Goal: Information Seeking & Learning: Find contact information

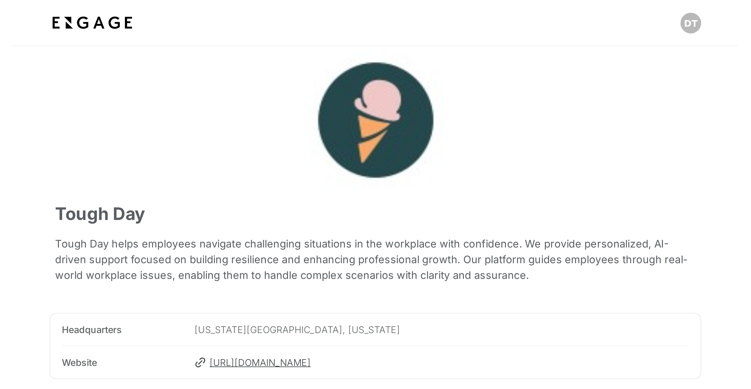
scroll to position [829, 0]
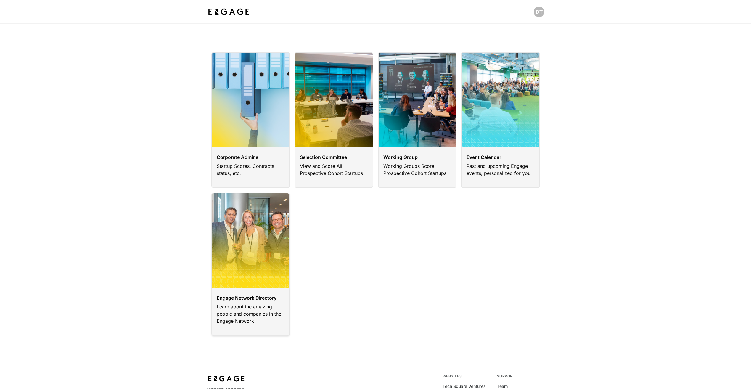
click at [261, 282] on link at bounding box center [250, 264] width 79 height 143
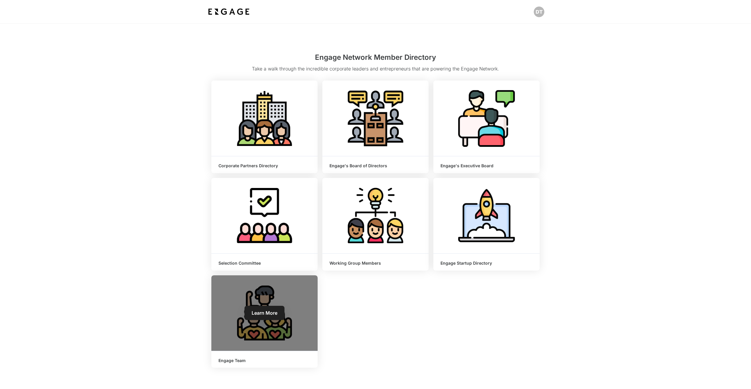
click at [276, 322] on div "Learn More" at bounding box center [264, 313] width 106 height 76
click at [269, 307] on link "Learn More" at bounding box center [265, 313] width 40 height 14
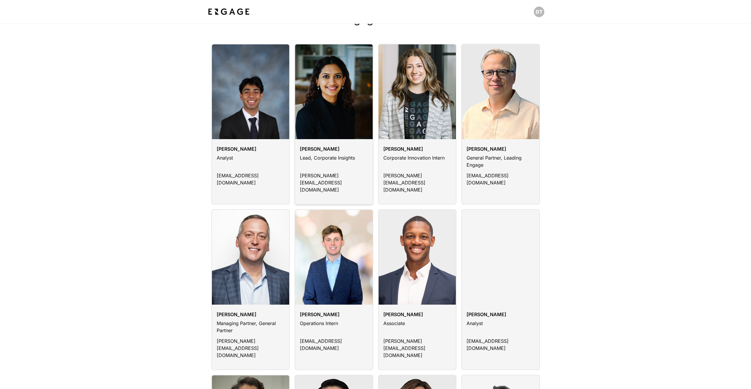
scroll to position [30, 0]
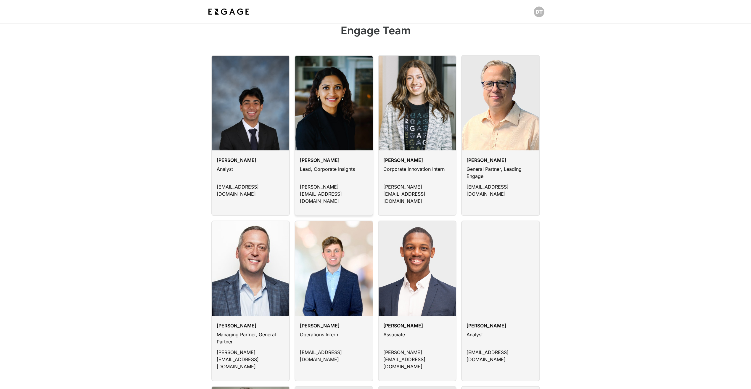
click at [347, 117] on link at bounding box center [334, 135] width 79 height 161
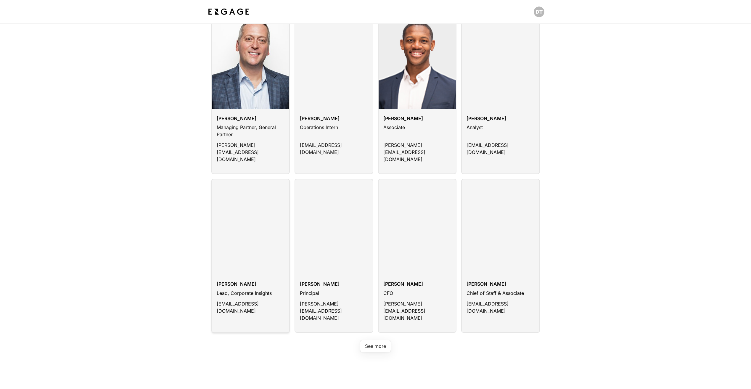
scroll to position [207, 0]
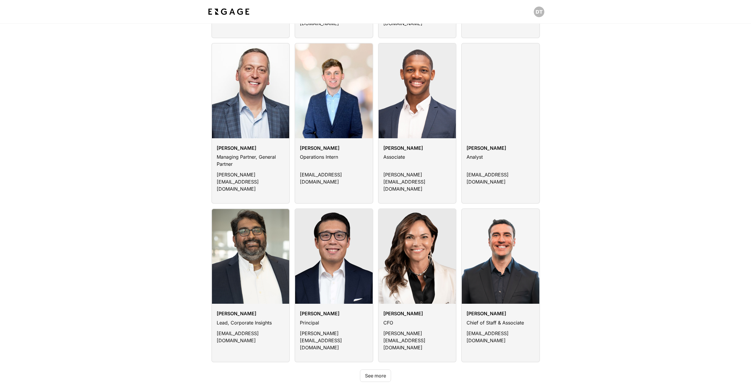
click at [384, 370] on button "See more" at bounding box center [375, 376] width 31 height 12
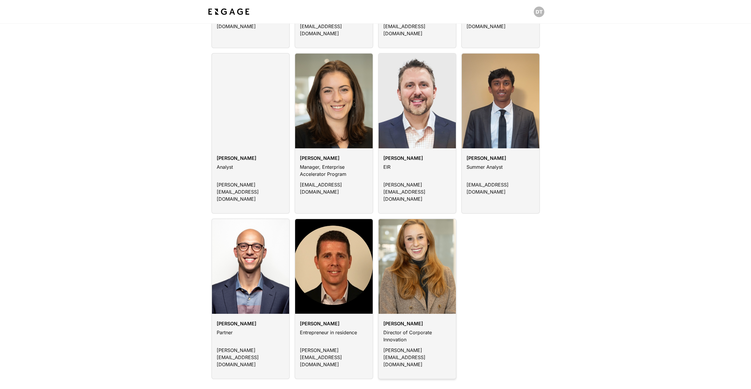
scroll to position [533, 0]
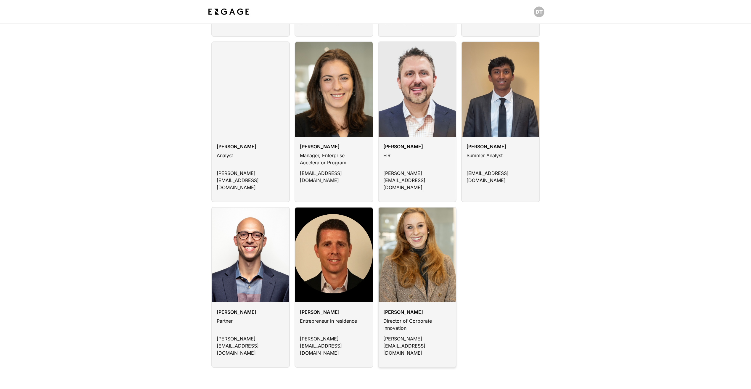
click at [411, 251] on link at bounding box center [417, 287] width 79 height 161
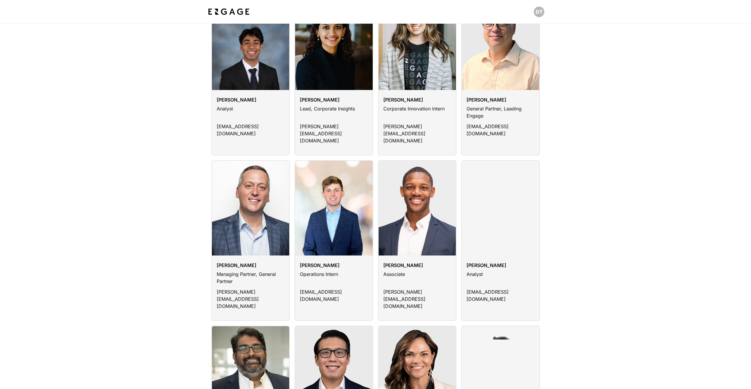
scroll to position [16, 0]
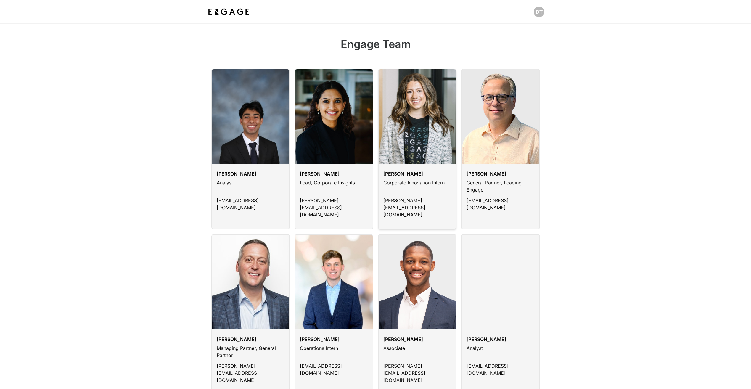
click at [427, 126] on link at bounding box center [417, 149] width 79 height 161
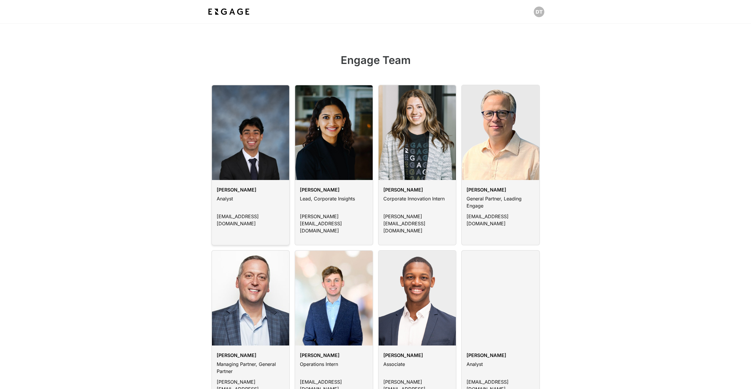
click at [246, 146] on link at bounding box center [250, 165] width 79 height 161
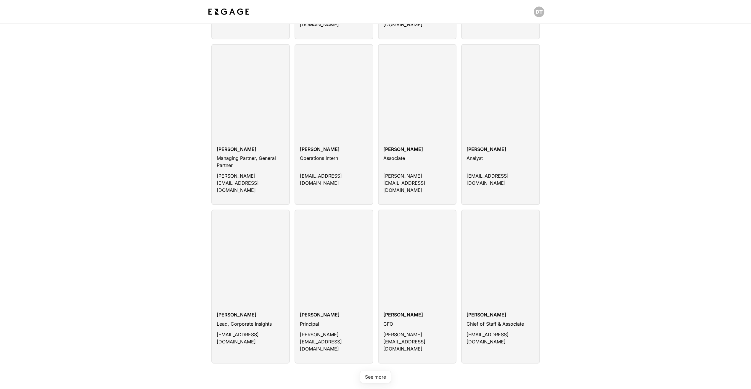
scroll to position [282, 0]
